Goal: Find specific fact: Find specific fact

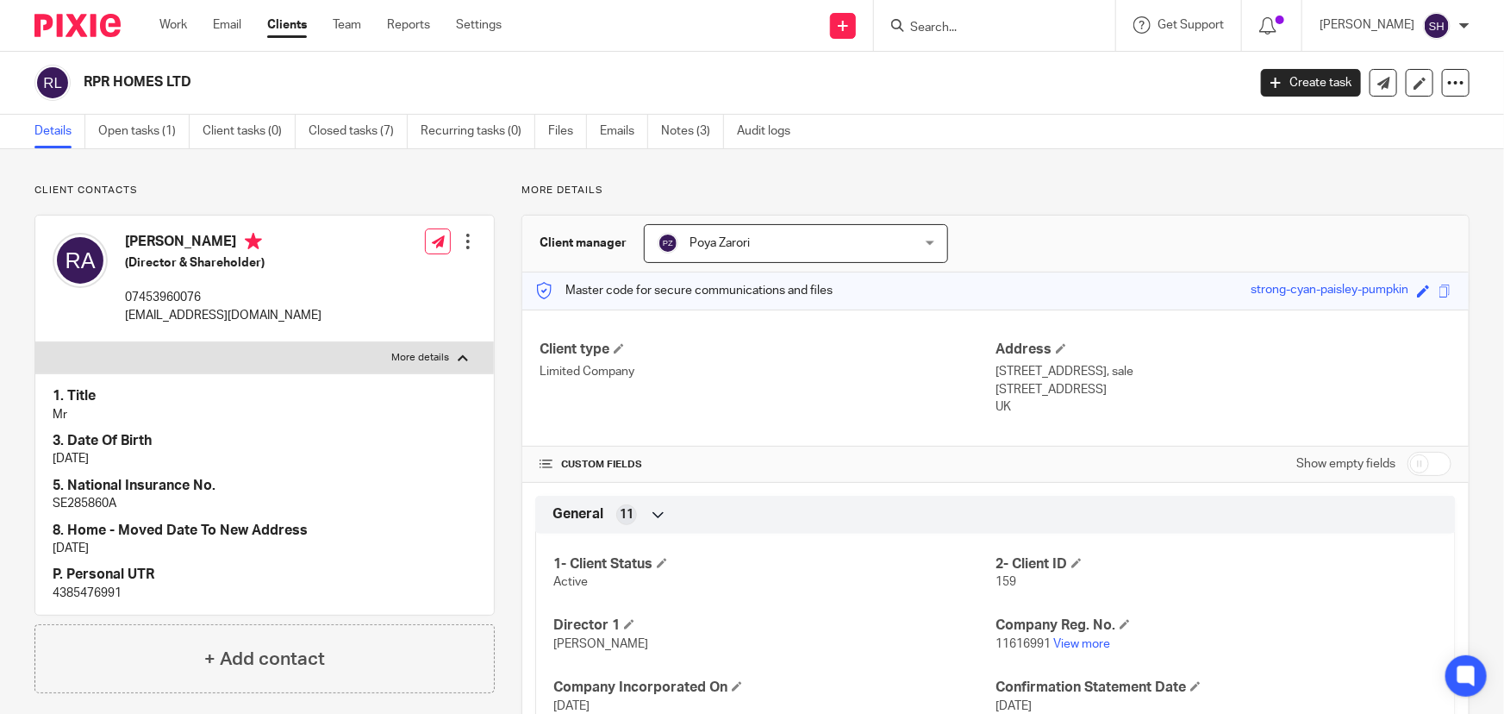
click at [336, 353] on label "More details" at bounding box center [264, 357] width 459 height 31
click at [35, 342] on input "More details" at bounding box center [34, 341] width 1 height 1
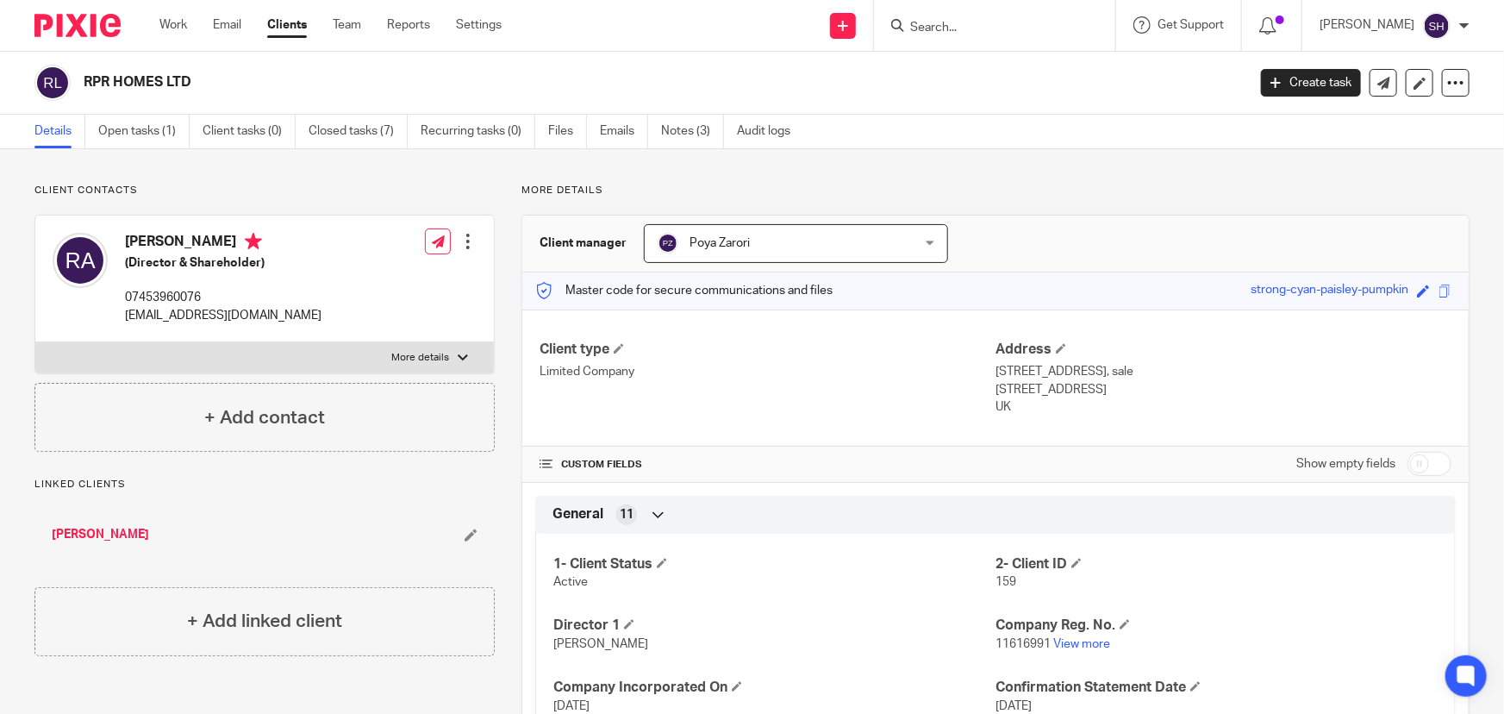
click at [406, 361] on p "More details" at bounding box center [420, 358] width 58 height 14
click at [35, 342] on input "More details" at bounding box center [34, 341] width 1 height 1
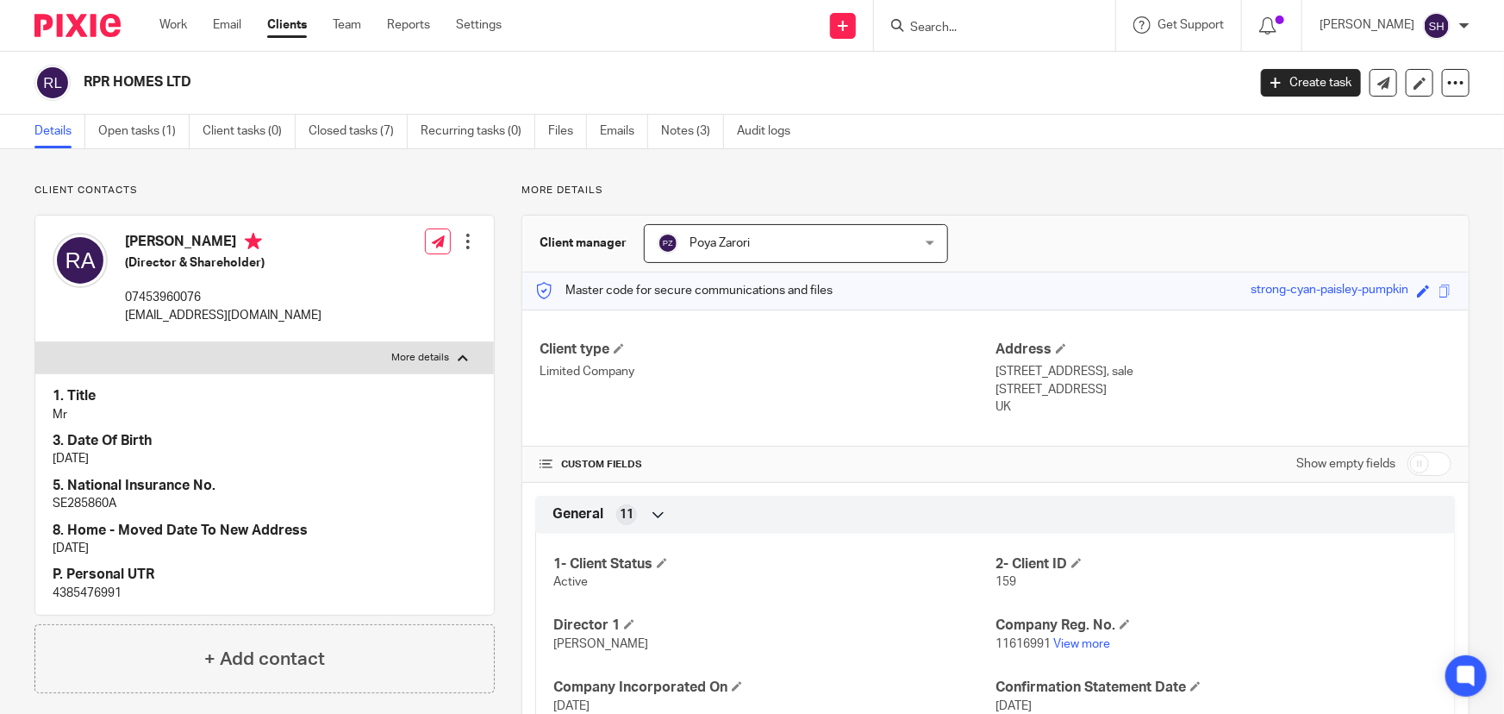
click at [407, 361] on p "More details" at bounding box center [420, 358] width 58 height 14
click at [35, 342] on input "More details" at bounding box center [34, 341] width 1 height 1
checkbox input "false"
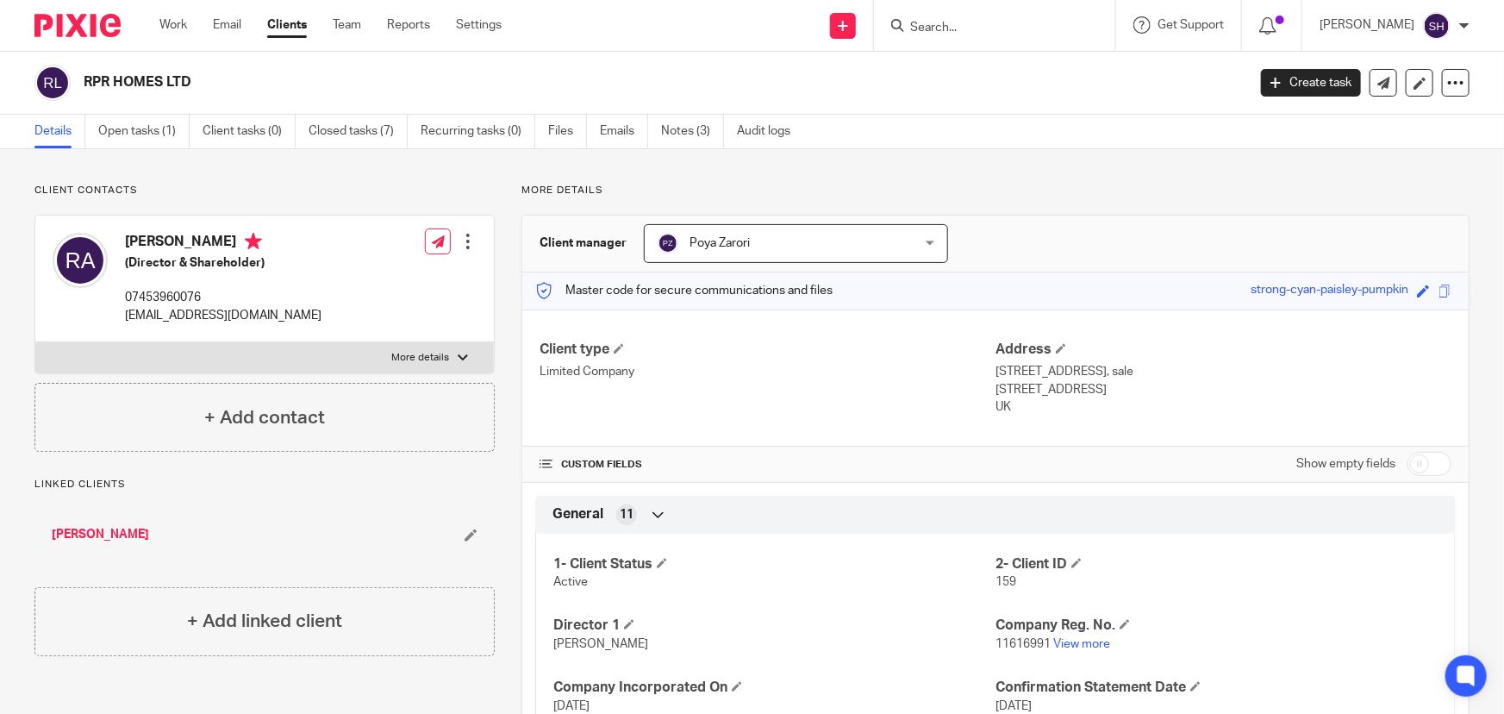
click at [149, 535] on link "[PERSON_NAME]" at bounding box center [100, 534] width 97 height 17
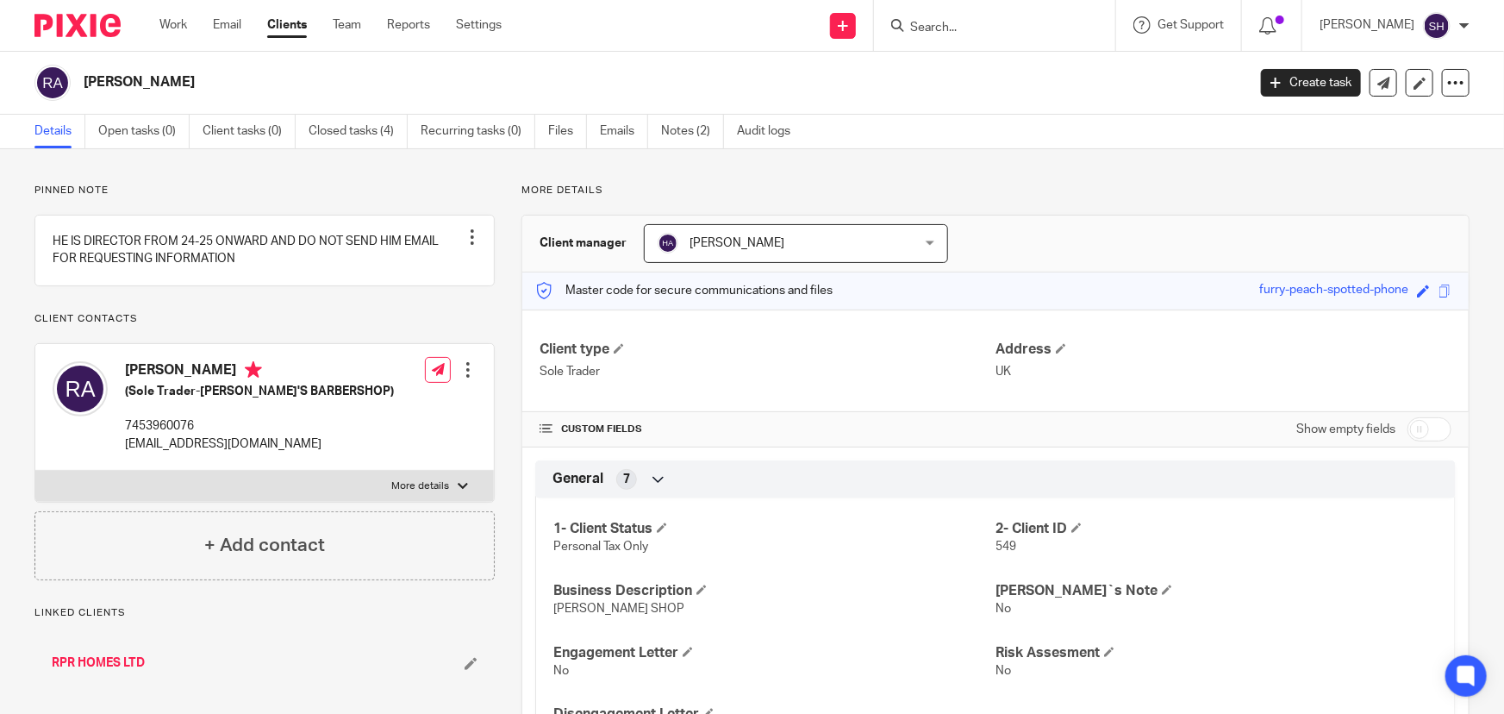
scroll to position [78, 0]
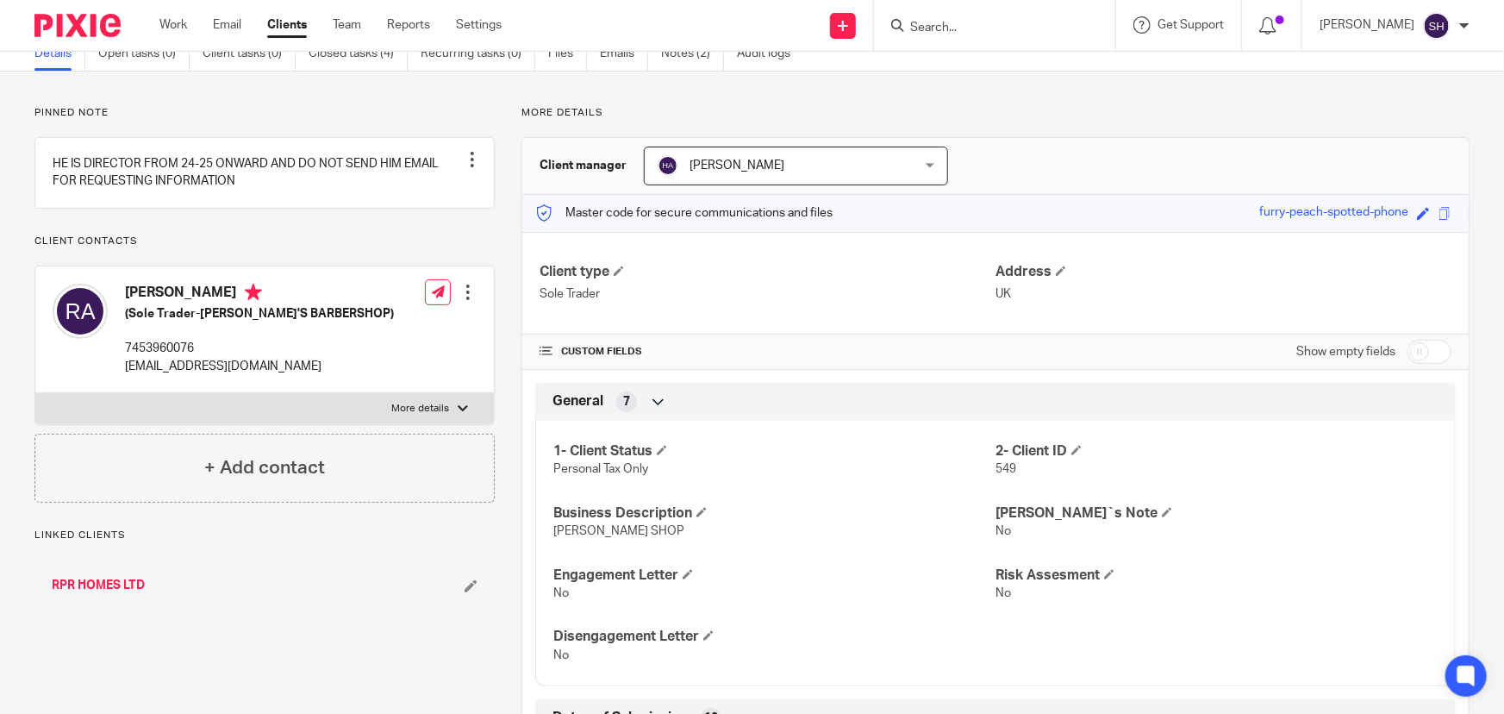
click at [440, 415] on label "More details" at bounding box center [264, 408] width 459 height 31
click at [35, 393] on input "More details" at bounding box center [34, 392] width 1 height 1
checkbox input "true"
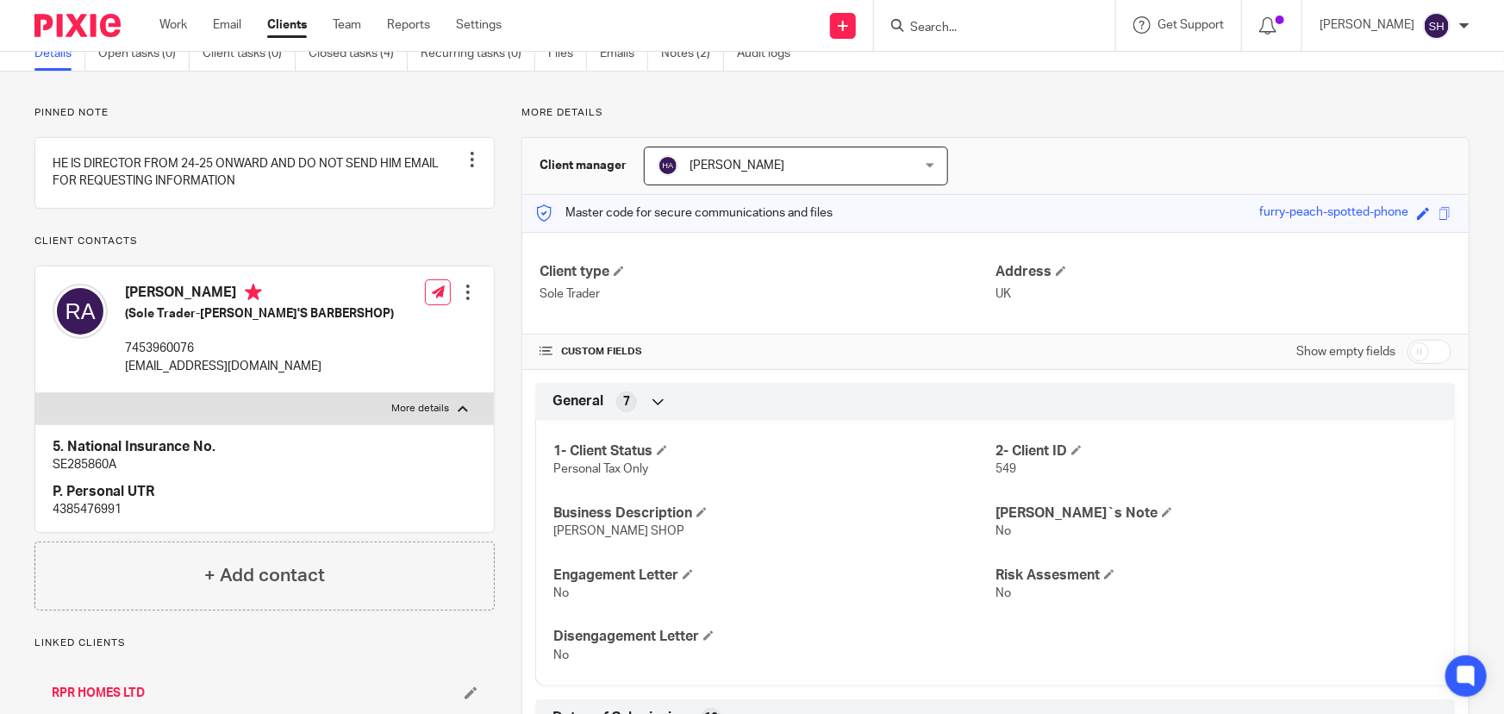
click at [77, 518] on p "4385476991" at bounding box center [265, 509] width 424 height 17
copy p "4385476991"
